Goal: Transaction & Acquisition: Purchase product/service

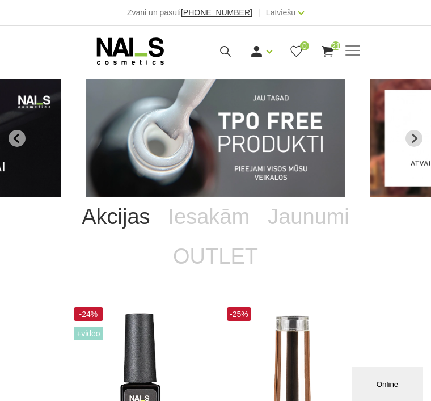
click at [328, 55] on icon at bounding box center [328, 51] width 14 height 14
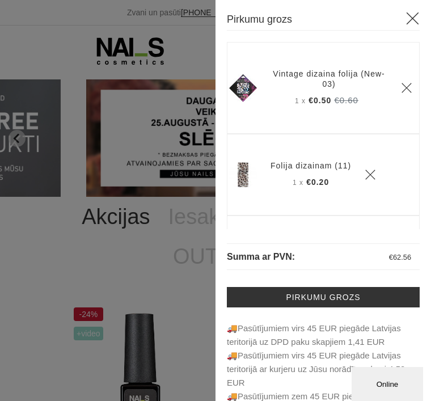
click at [408, 20] on use at bounding box center [413, 18] width 12 height 12
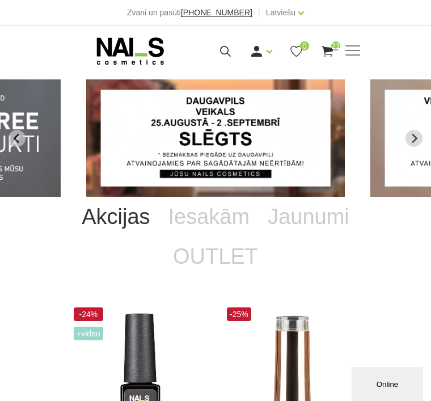
click at [351, 51] on span at bounding box center [353, 50] width 15 height 11
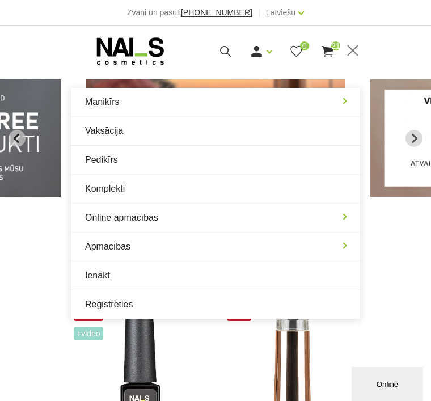
click at [144, 282] on link "Ienākt" at bounding box center [216, 276] width 290 height 28
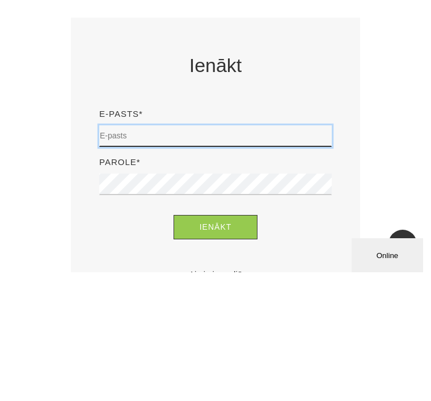
type input "demija.verbicka@gmail.com"
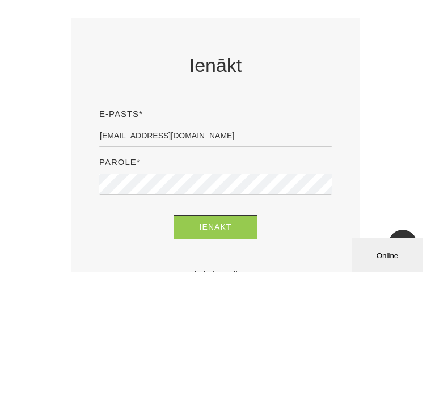
click at [216, 344] on button "Ienākt" at bounding box center [216, 356] width 85 height 24
